Goal: Task Accomplishment & Management: Use online tool/utility

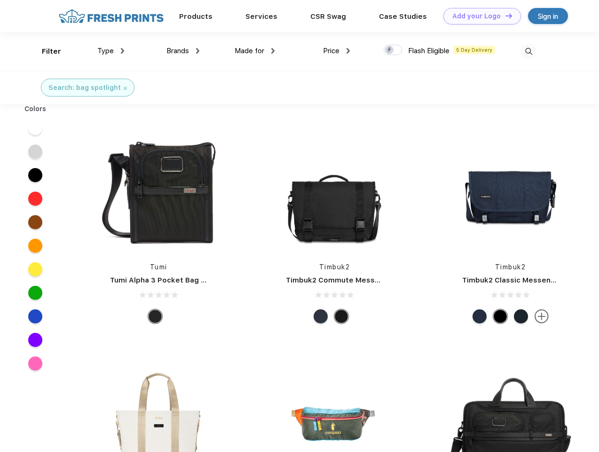
click at [479, 16] on link "Add your Logo Design Tool" at bounding box center [483, 16] width 78 height 16
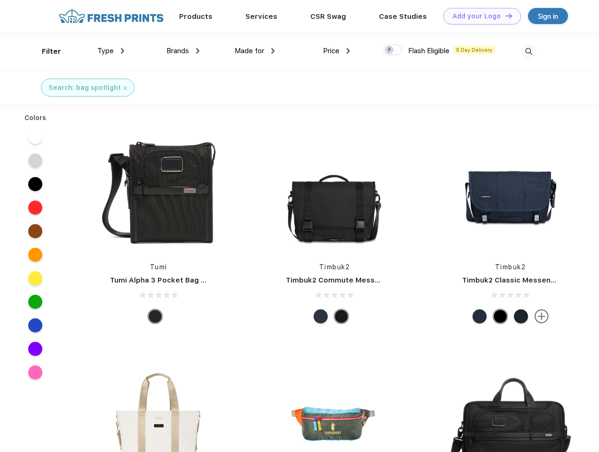
click at [0, 0] on div "Design Tool" at bounding box center [0, 0] width 0 height 0
click at [505, 16] on link "Add your Logo Design Tool" at bounding box center [483, 16] width 78 height 16
click at [45, 51] on div "Filter" at bounding box center [51, 51] width 19 height 11
click at [111, 51] on span "Type" at bounding box center [105, 51] width 16 height 8
click at [183, 51] on span "Brands" at bounding box center [178, 51] width 23 height 8
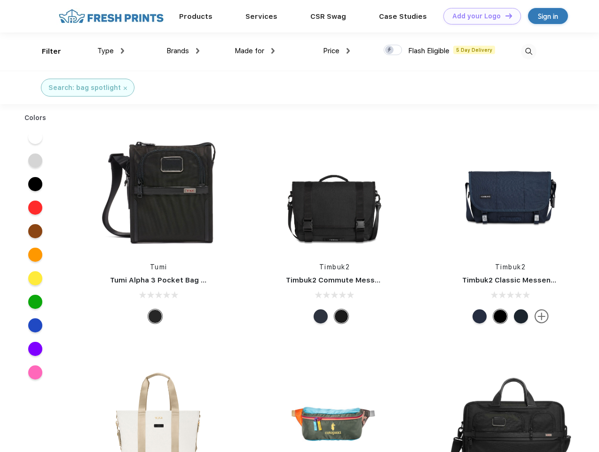
click at [255, 51] on span "Made for" at bounding box center [250, 51] width 30 height 8
click at [337, 51] on span "Price" at bounding box center [331, 51] width 16 height 8
click at [393, 50] on div at bounding box center [393, 50] width 18 height 10
click at [390, 50] on input "checkbox" at bounding box center [387, 47] width 6 height 6
click at [529, 51] on img at bounding box center [529, 52] width 16 height 16
